Goal: Check status

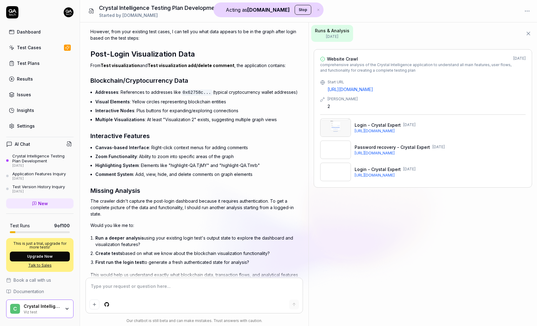
scroll to position [1082, 0]
click at [38, 309] on div "Viz test" at bounding box center [42, 311] width 37 height 5
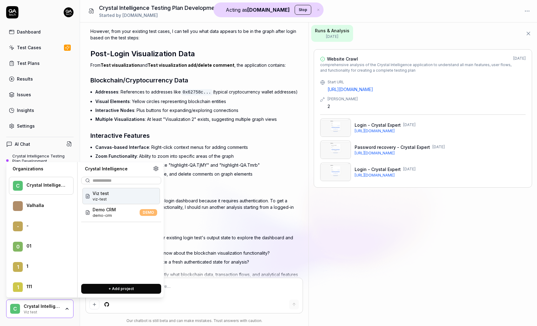
scroll to position [29104, 0]
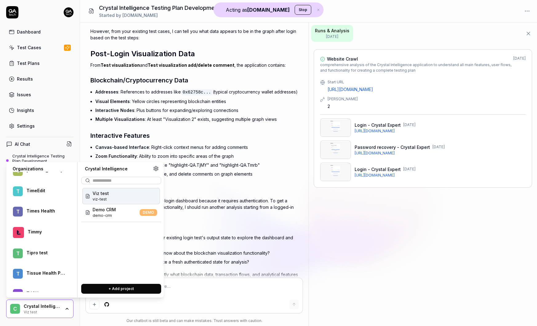
click at [31, 232] on div "Timmy" at bounding box center [47, 232] width 38 height 6
click at [113, 192] on span "[DOMAIN_NAME]" at bounding box center [110, 193] width 35 height 6
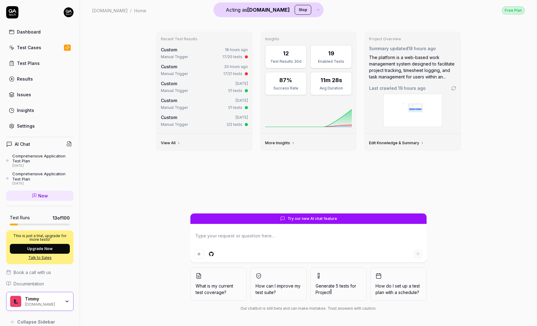
type textarea "*"
click at [233, 56] on div "17/20 tests" at bounding box center [232, 57] width 20 height 6
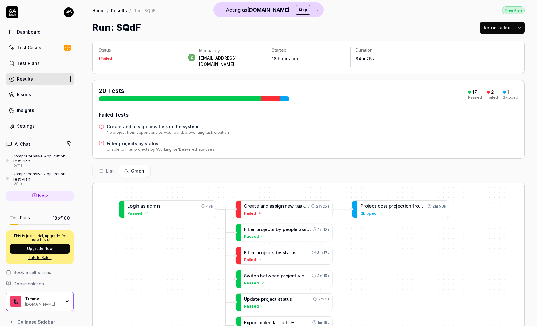
drag, startPoint x: 418, startPoint y: 277, endPoint x: 346, endPoint y: 254, distance: 75.2
click at [346, 254] on div "L o g i n a s a d m i n 47s Passed L o g i n w i t h a v a l i d e m a i l b u …" at bounding box center [309, 313] width 432 height 260
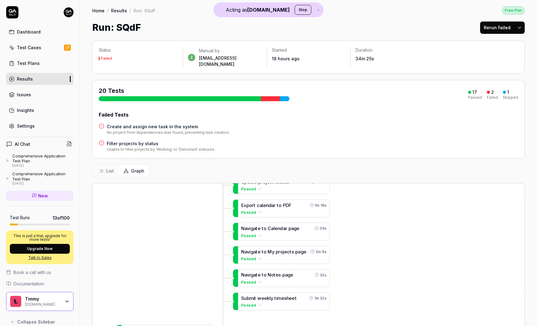
drag, startPoint x: 373, startPoint y: 288, endPoint x: 365, endPoint y: 154, distance: 134.9
click at [365, 154] on div "Status Failed z Manual by [PERSON_NAME][EMAIL_ADDRESS][DOMAIN_NAME] Started 18 …" at bounding box center [308, 244] width 457 height 421
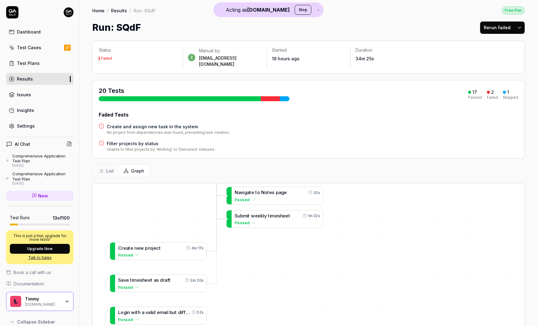
drag, startPoint x: 357, startPoint y: 269, endPoint x: 356, endPoint y: 201, distance: 67.6
click at [356, 201] on div "L o g i n a s a d m i n 47s Passed L o g i n w i t h a v a l i d e m a i l b u …" at bounding box center [309, 313] width 432 height 260
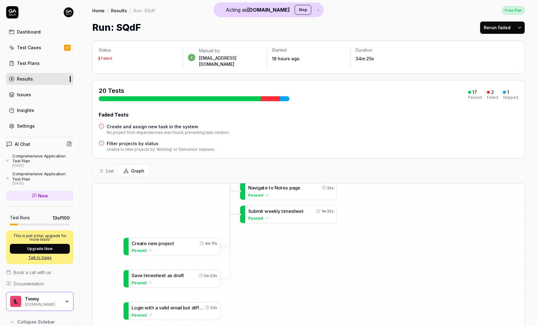
drag, startPoint x: 323, startPoint y: 294, endPoint x: 337, endPoint y: 291, distance: 13.8
click at [337, 291] on div "L o g i n a s a d m i n 47s Passed L o g i n w i t h a v a l i d e m a i l b u …" at bounding box center [309, 313] width 432 height 260
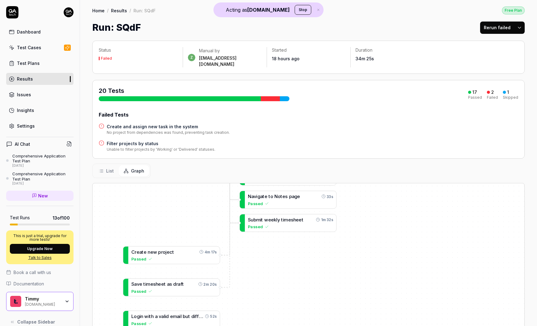
drag, startPoint x: 292, startPoint y: 246, endPoint x: 292, endPoint y: 255, distance: 8.9
click at [292, 255] on div "L o g i n a s a d m i n 47s Passed L o g i n w i t h a v a l i d e m a i l b u …" at bounding box center [309, 313] width 432 height 260
